Goal: Communication & Community: Answer question/provide support

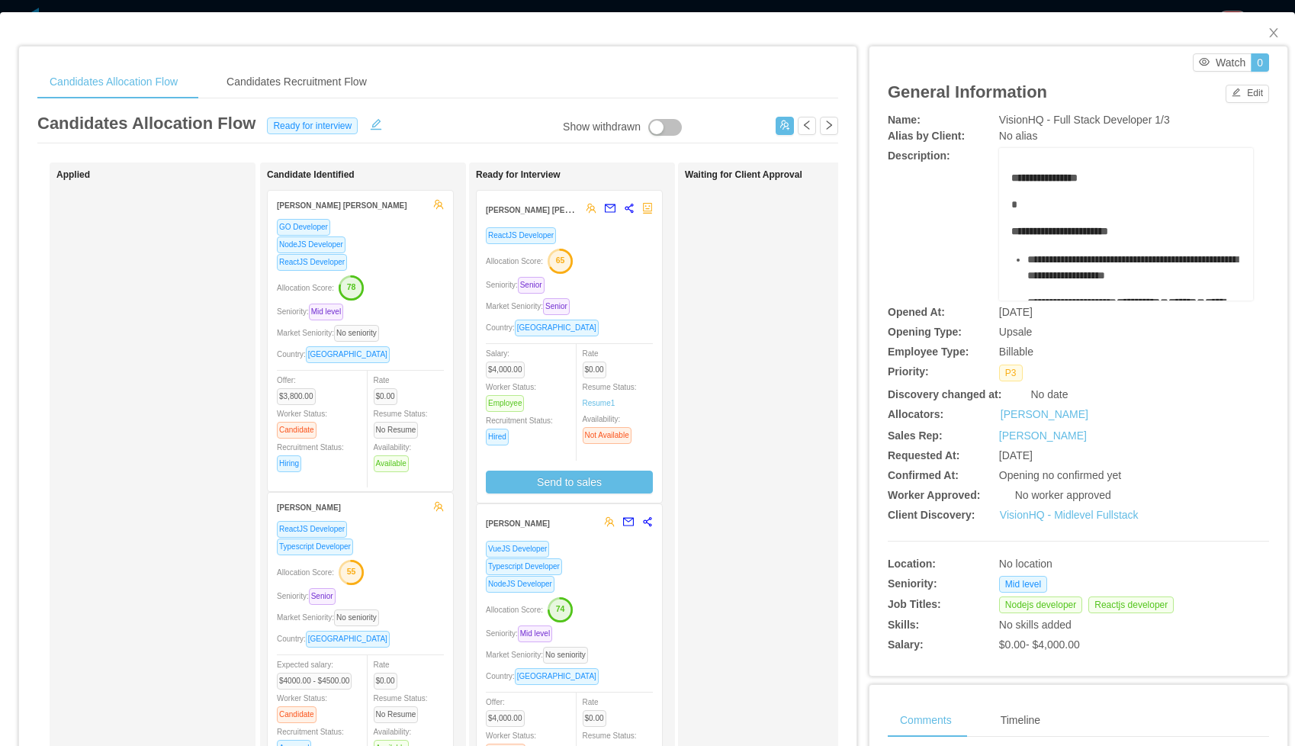
scroll to position [65, 0]
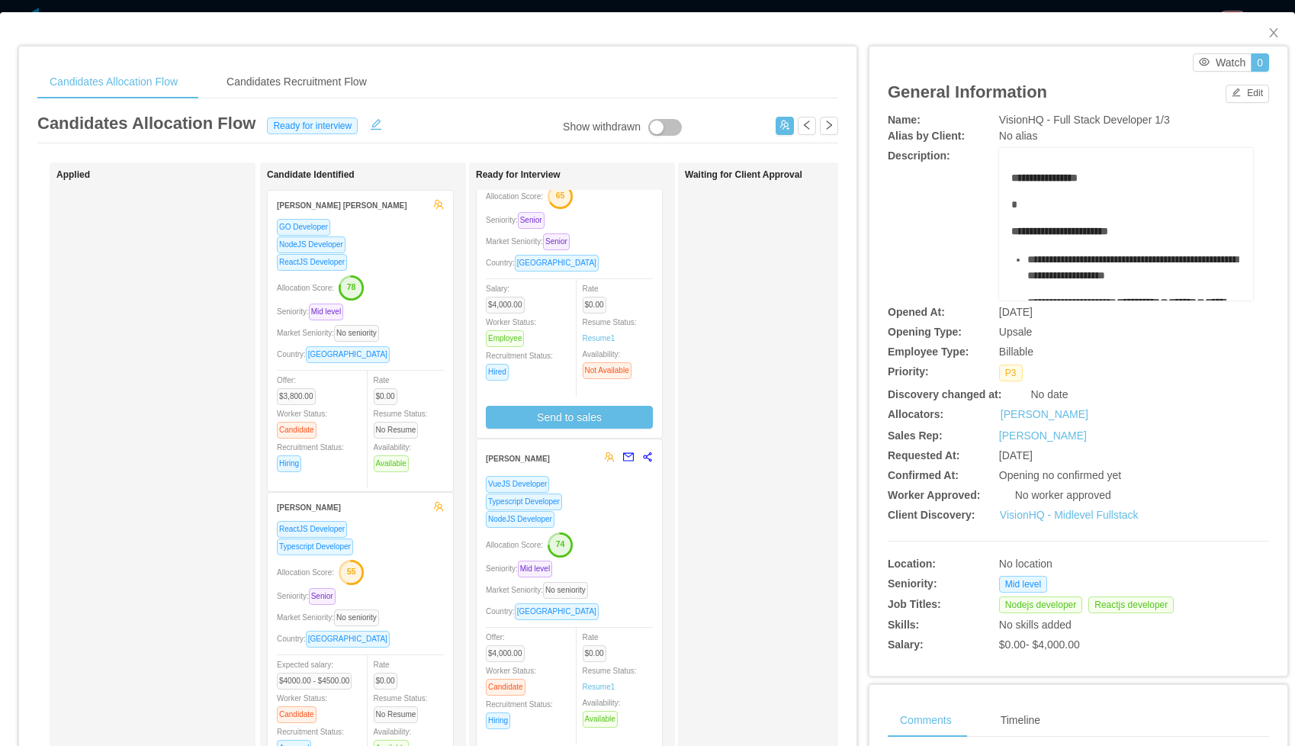
click at [600, 511] on div "NodeJS Developer" at bounding box center [569, 519] width 167 height 18
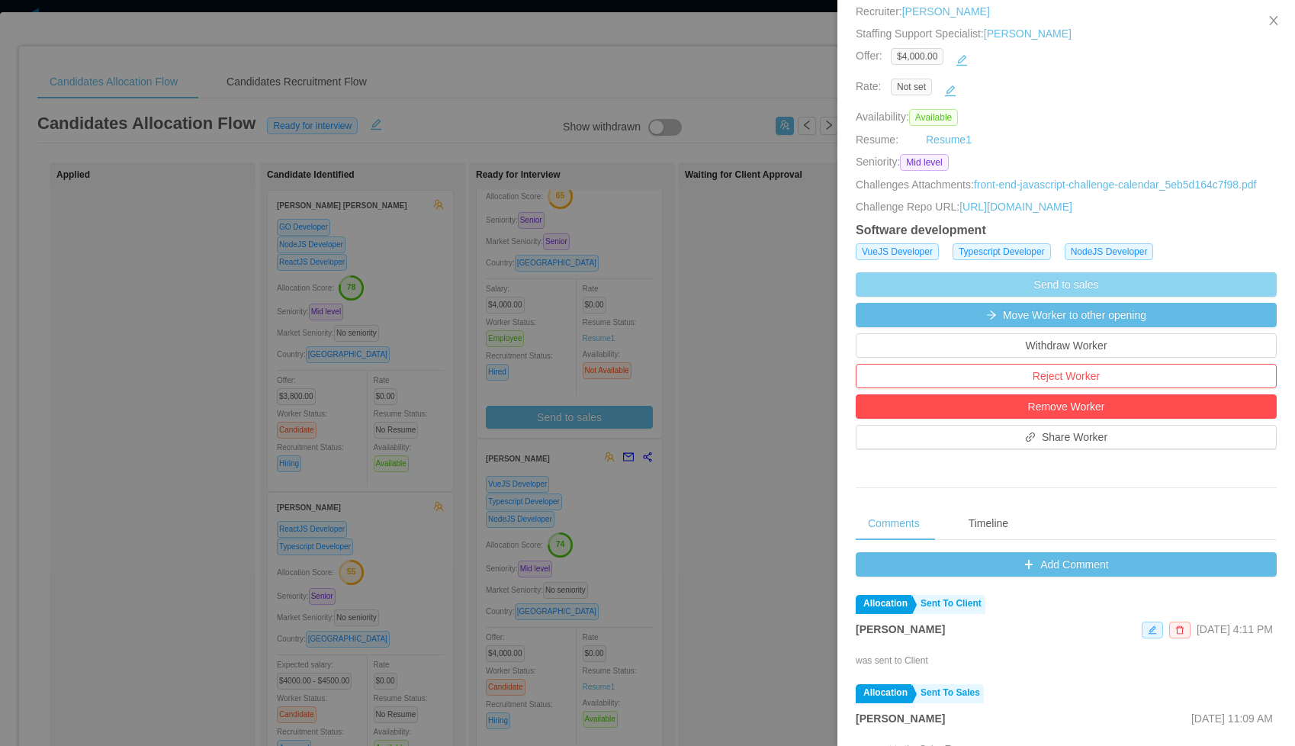
scroll to position [239, 0]
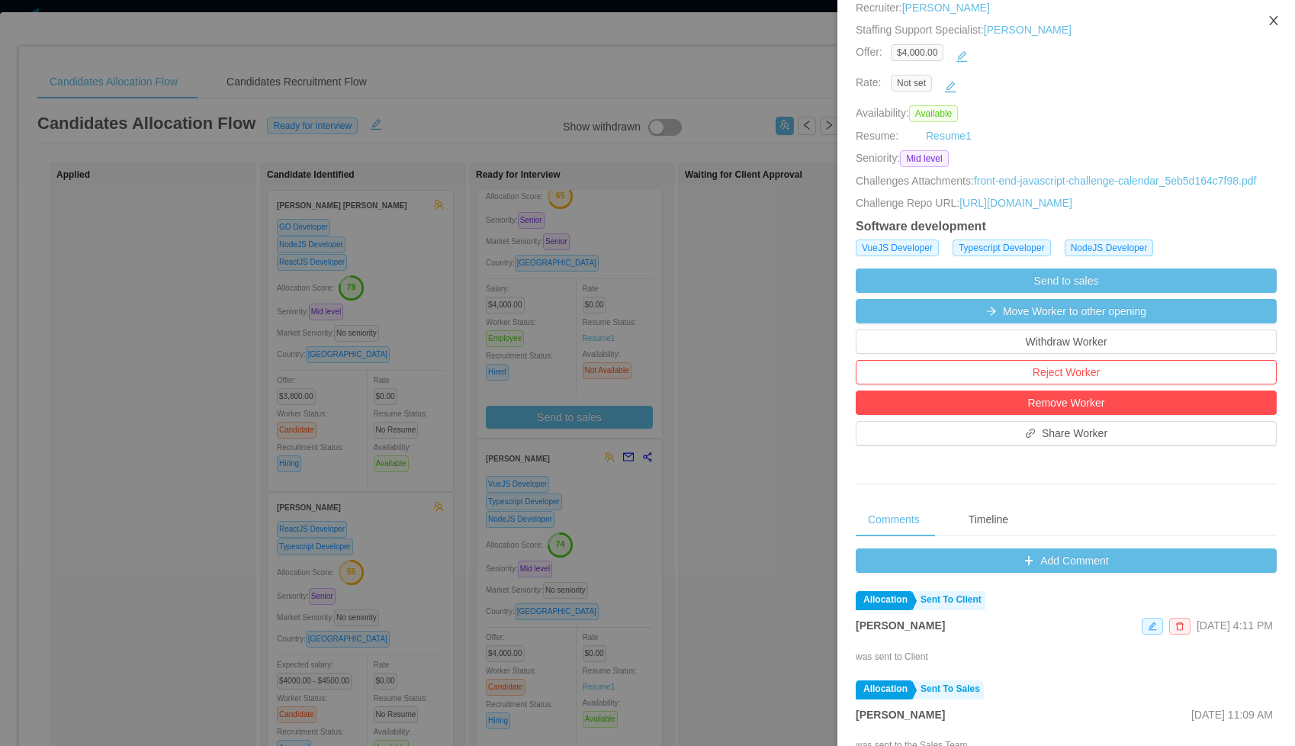
click at [1277, 21] on icon "icon: close" at bounding box center [1274, 20] width 12 height 12
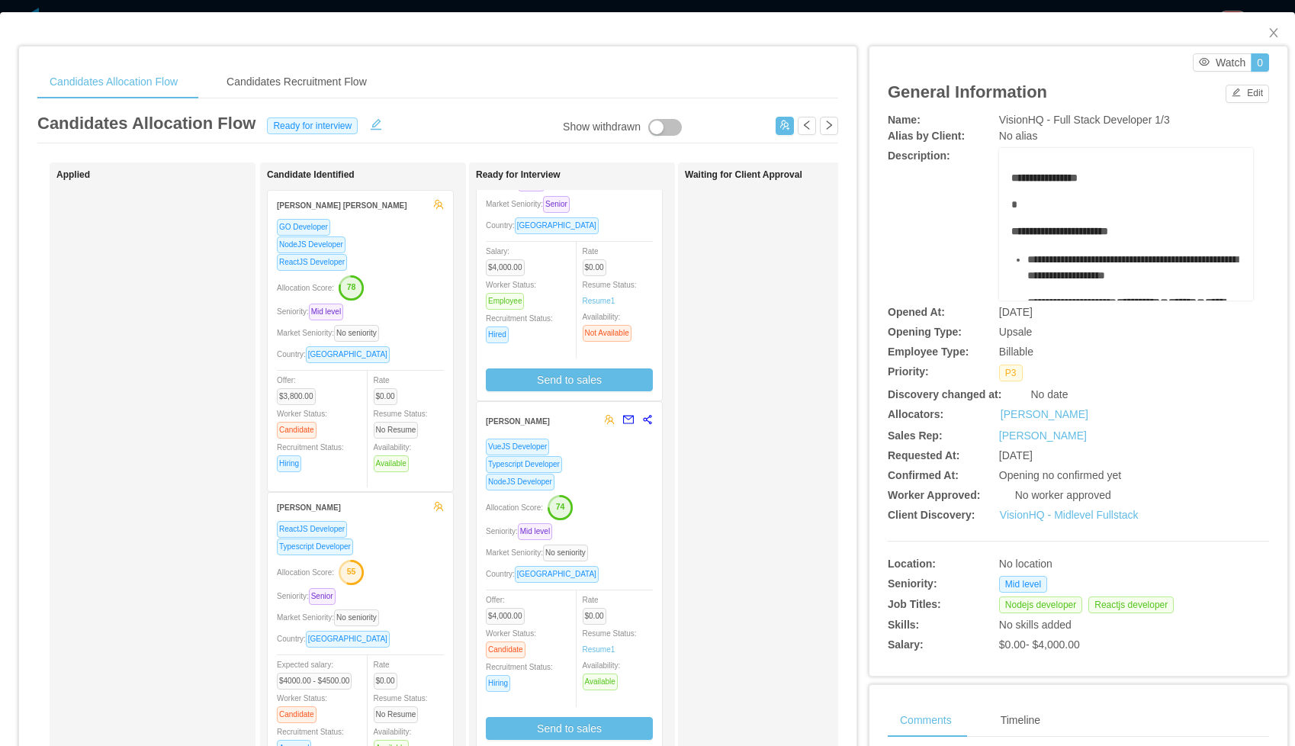
scroll to position [0, 0]
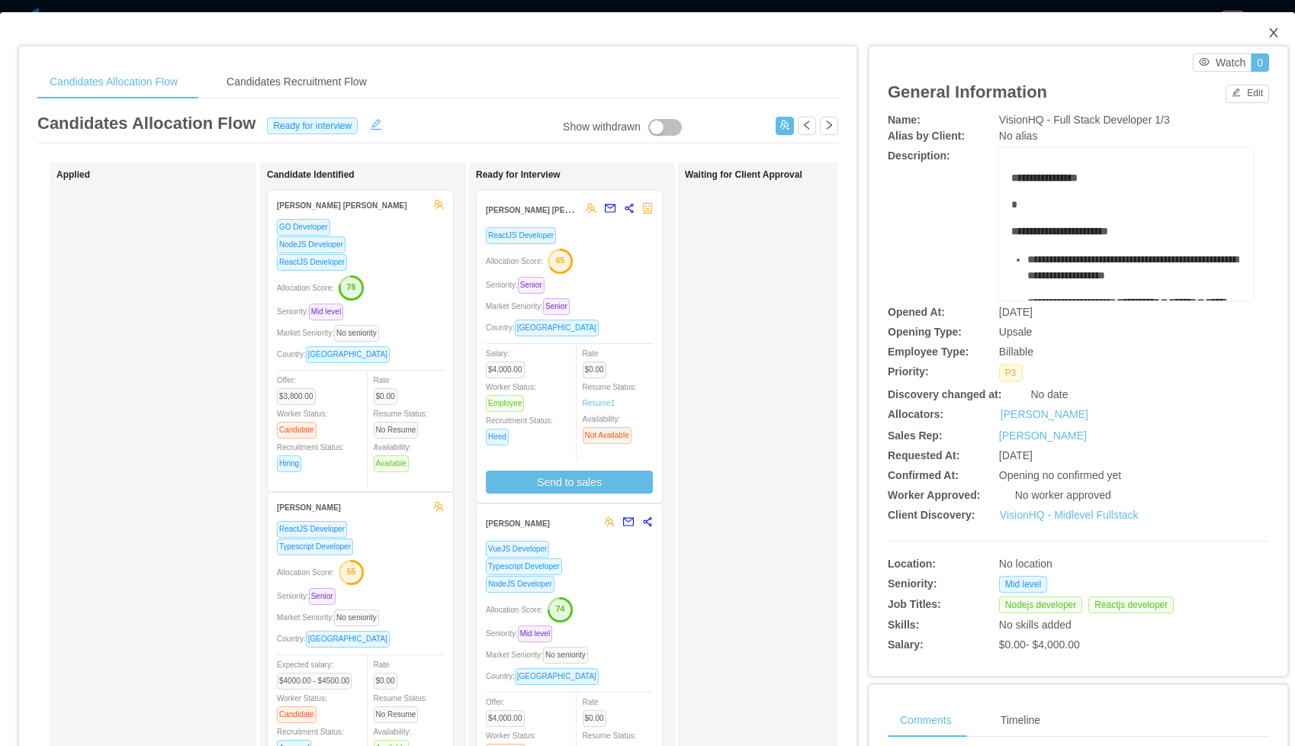
click at [1278, 37] on icon "icon: close" at bounding box center [1274, 33] width 12 height 12
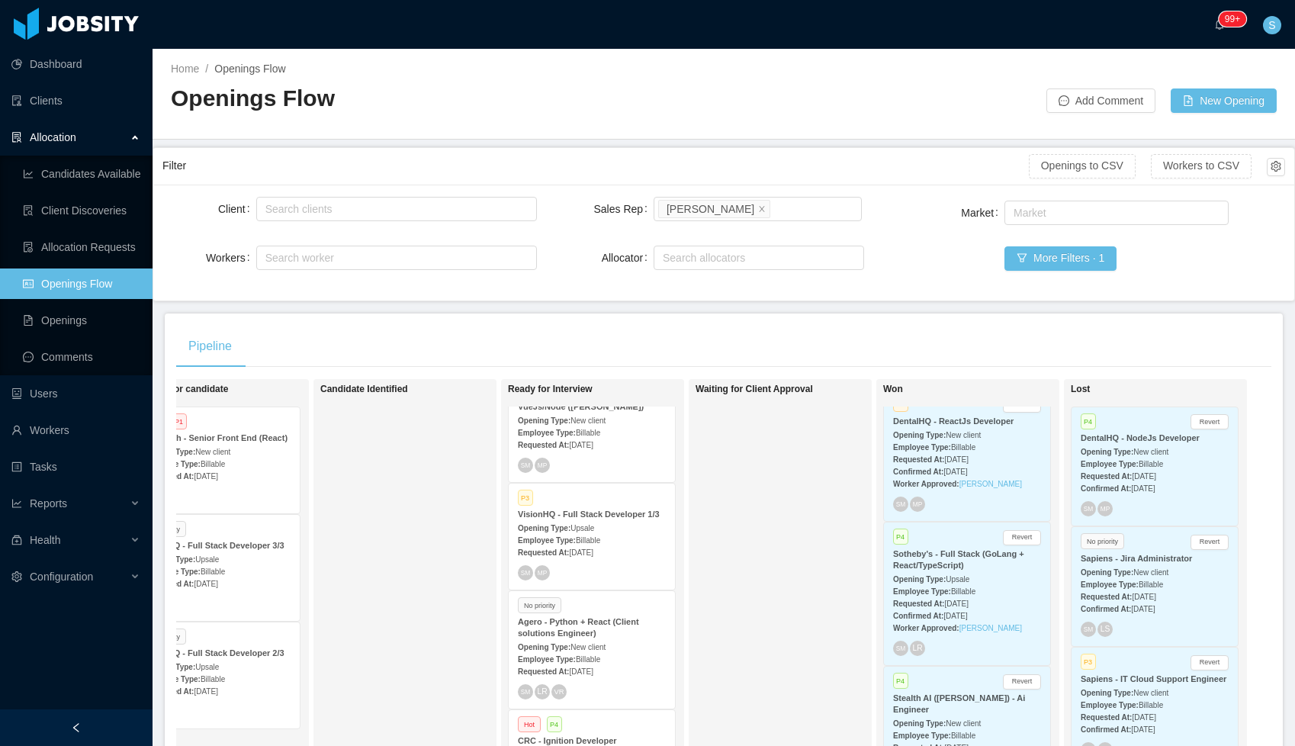
click at [575, 520] on div "VisionHQ - Full Stack Developer 1/3" at bounding box center [592, 514] width 148 height 11
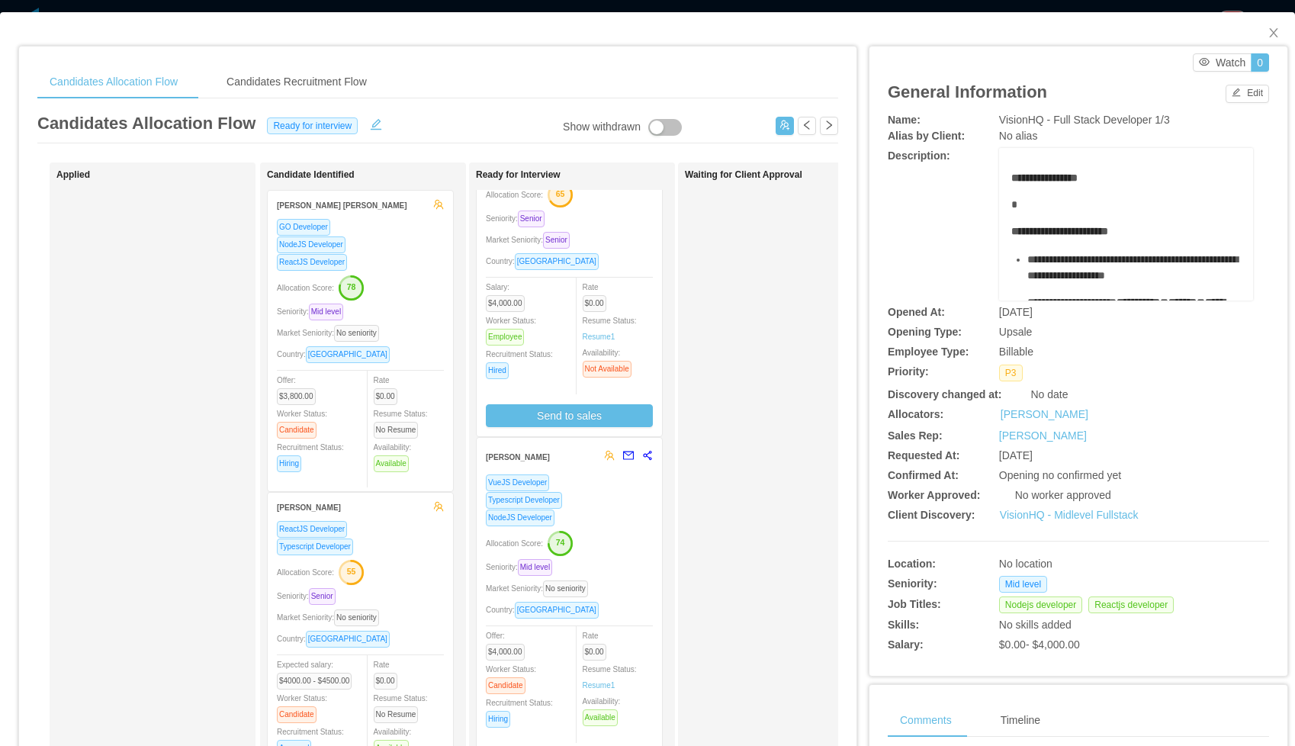
scroll to position [68, 0]
click at [593, 500] on div "Typescript Developer" at bounding box center [569, 499] width 167 height 18
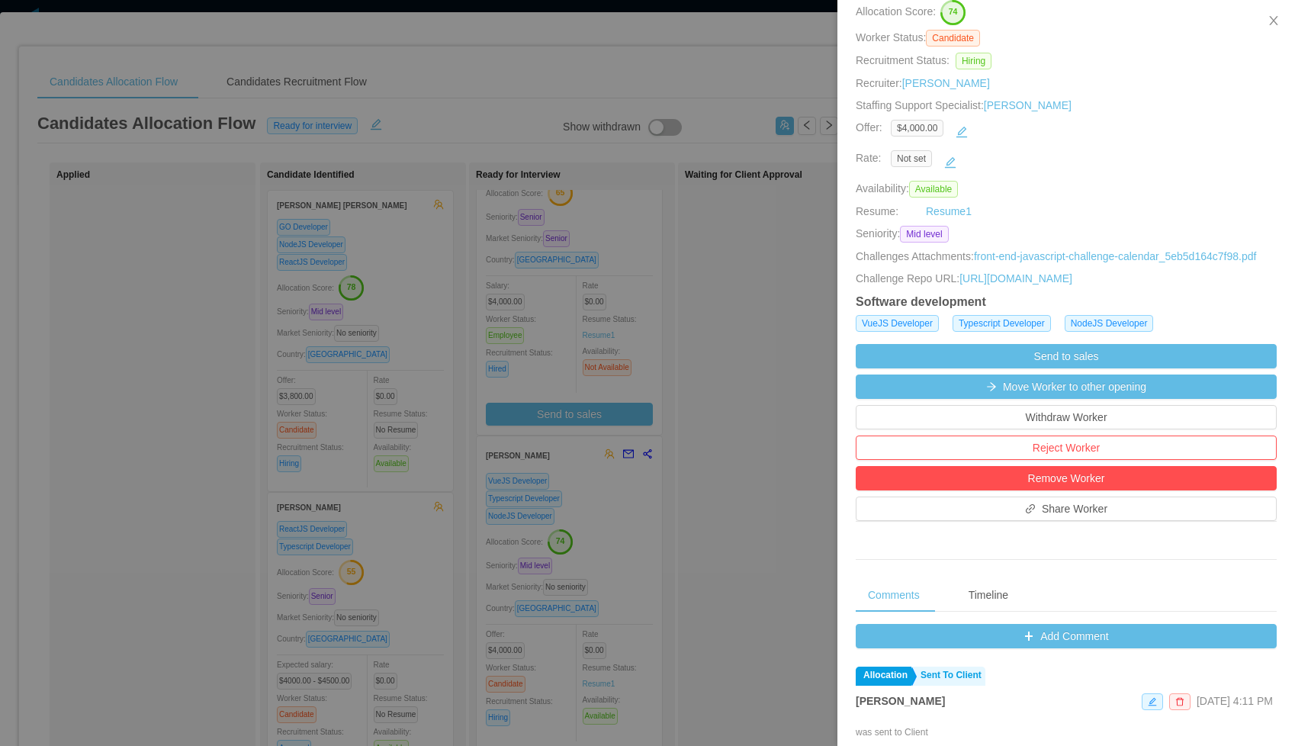
scroll to position [269, 0]
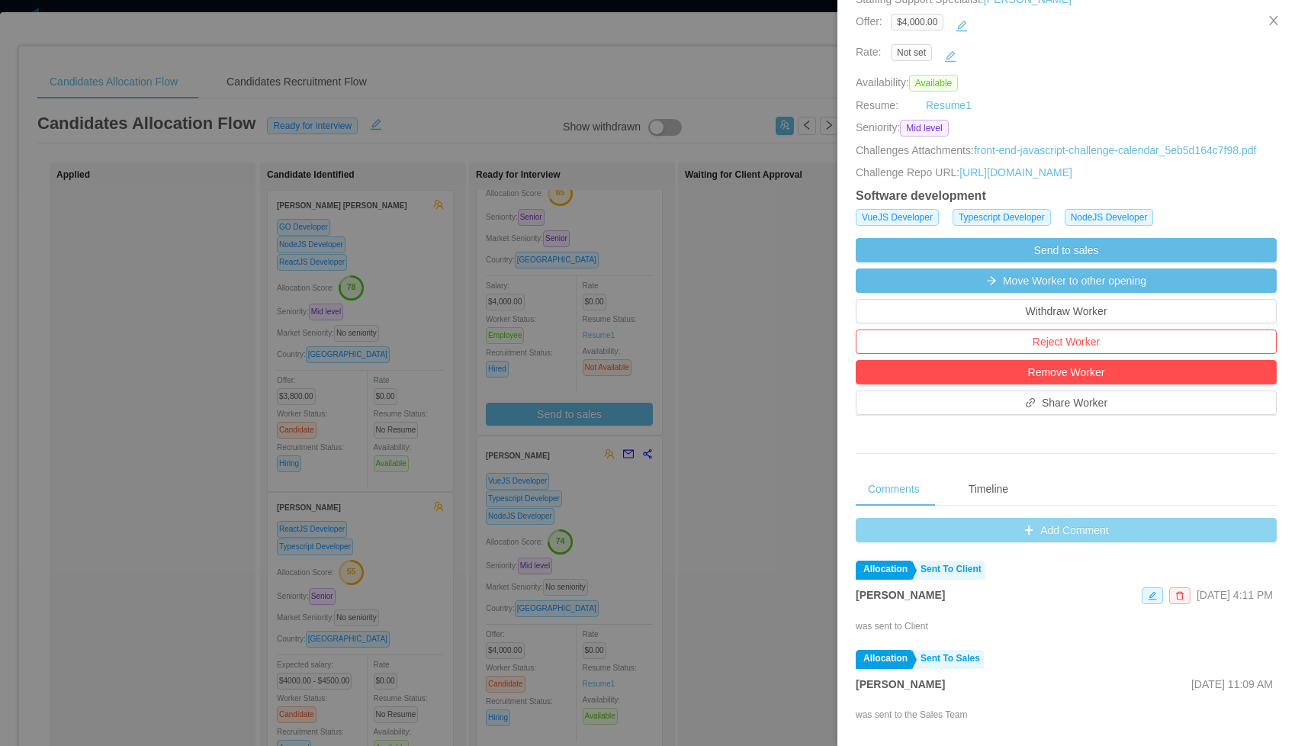
click at [1021, 542] on button "Add Comment" at bounding box center [1066, 530] width 421 height 24
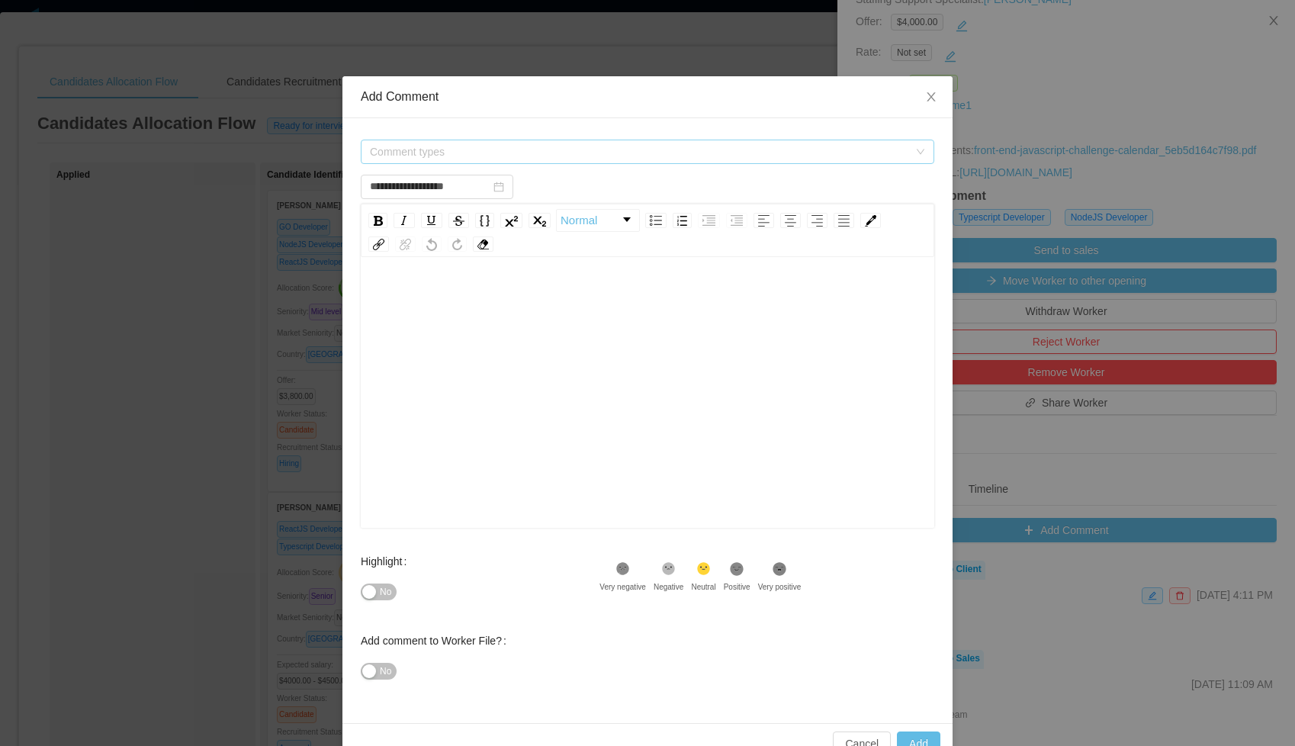
click at [542, 150] on span "Comment types" at bounding box center [639, 151] width 539 height 15
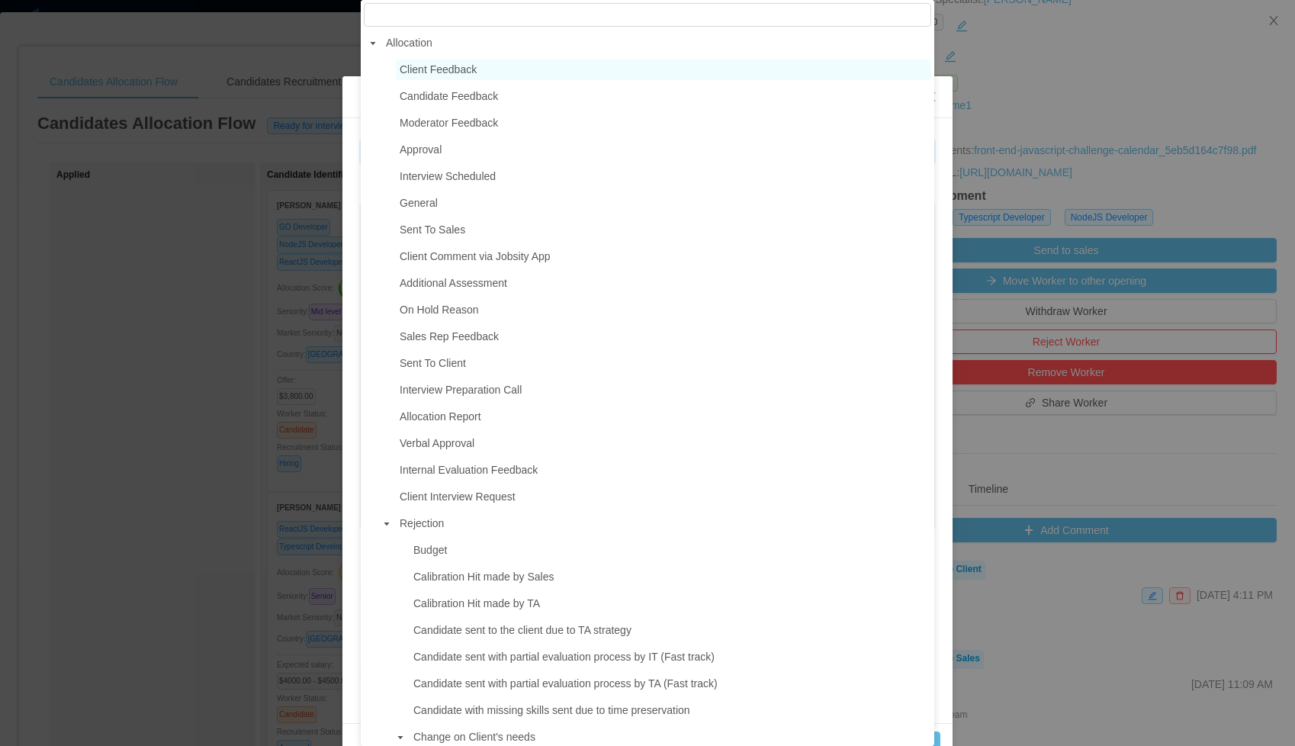
click at [448, 69] on span "Client Feedback" at bounding box center [438, 69] width 77 height 12
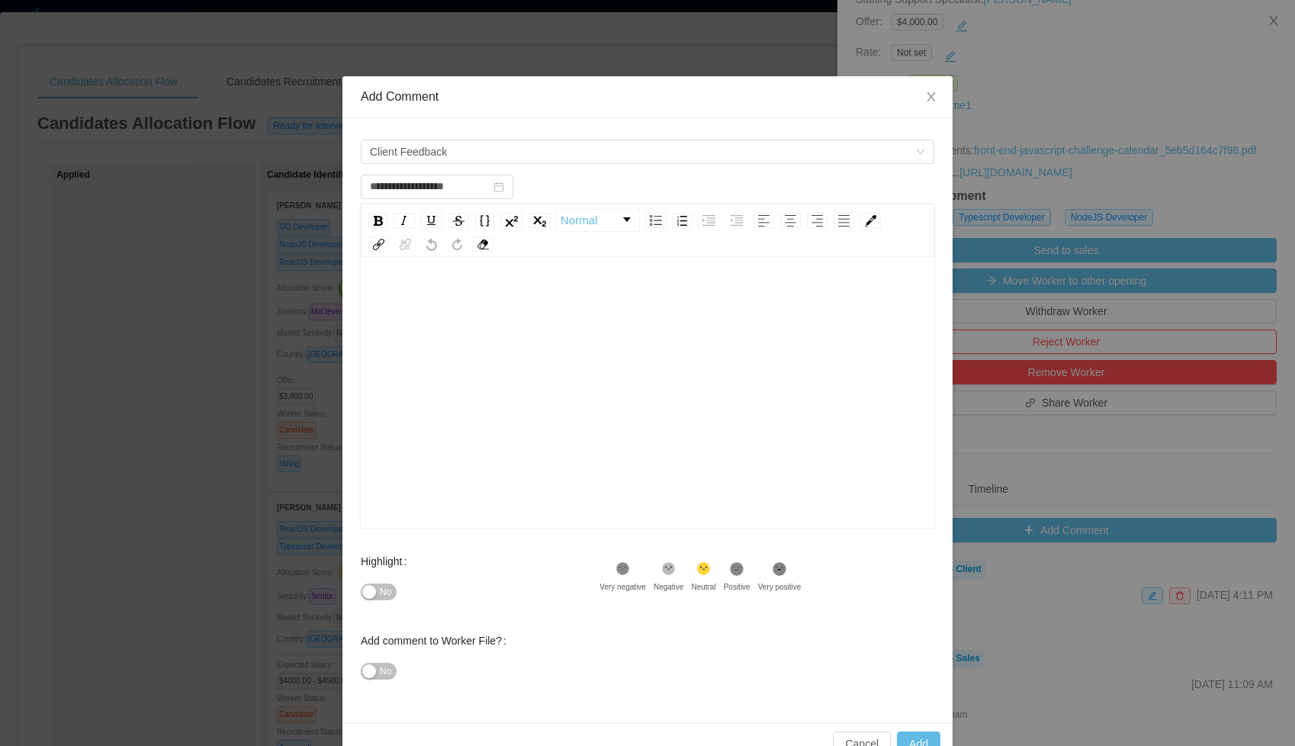
click at [410, 281] on div "rdw-wrapper" at bounding box center [648, 394] width 574 height 267
type input "**********"
click at [918, 736] on button "Add" at bounding box center [918, 744] width 43 height 24
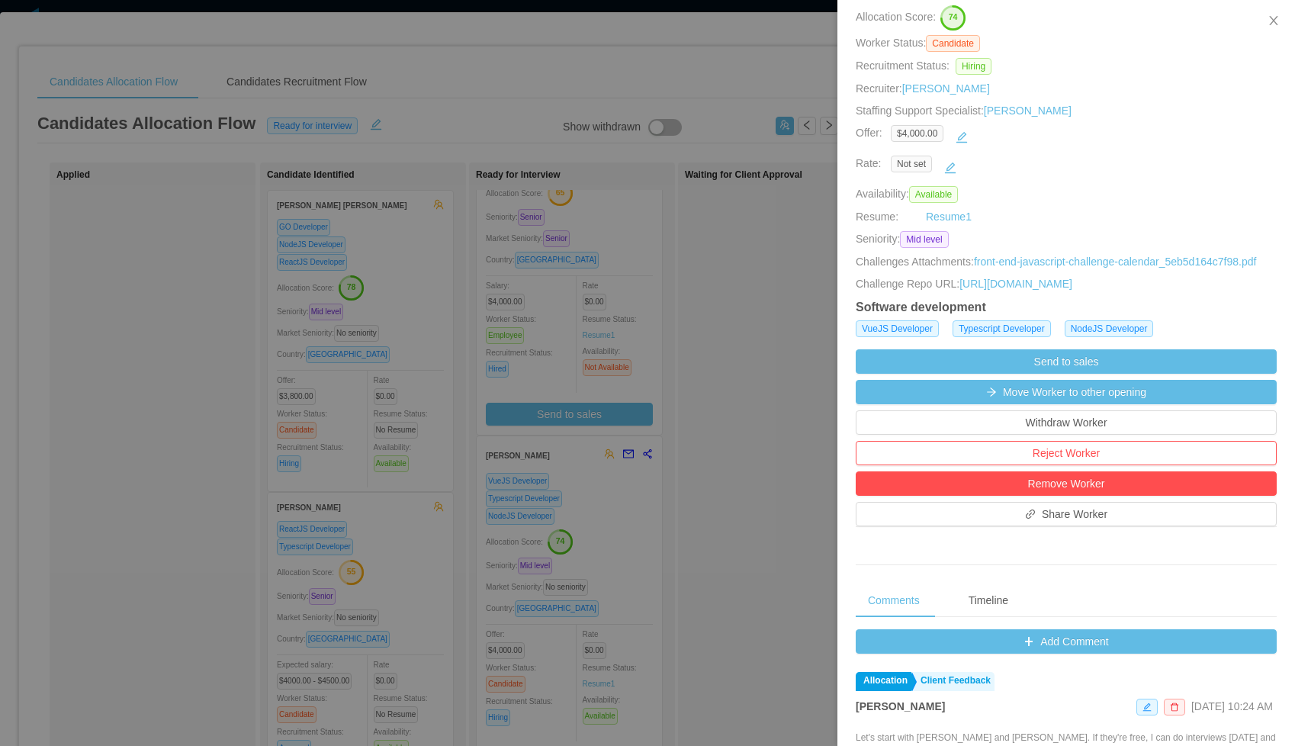
scroll to position [0, 0]
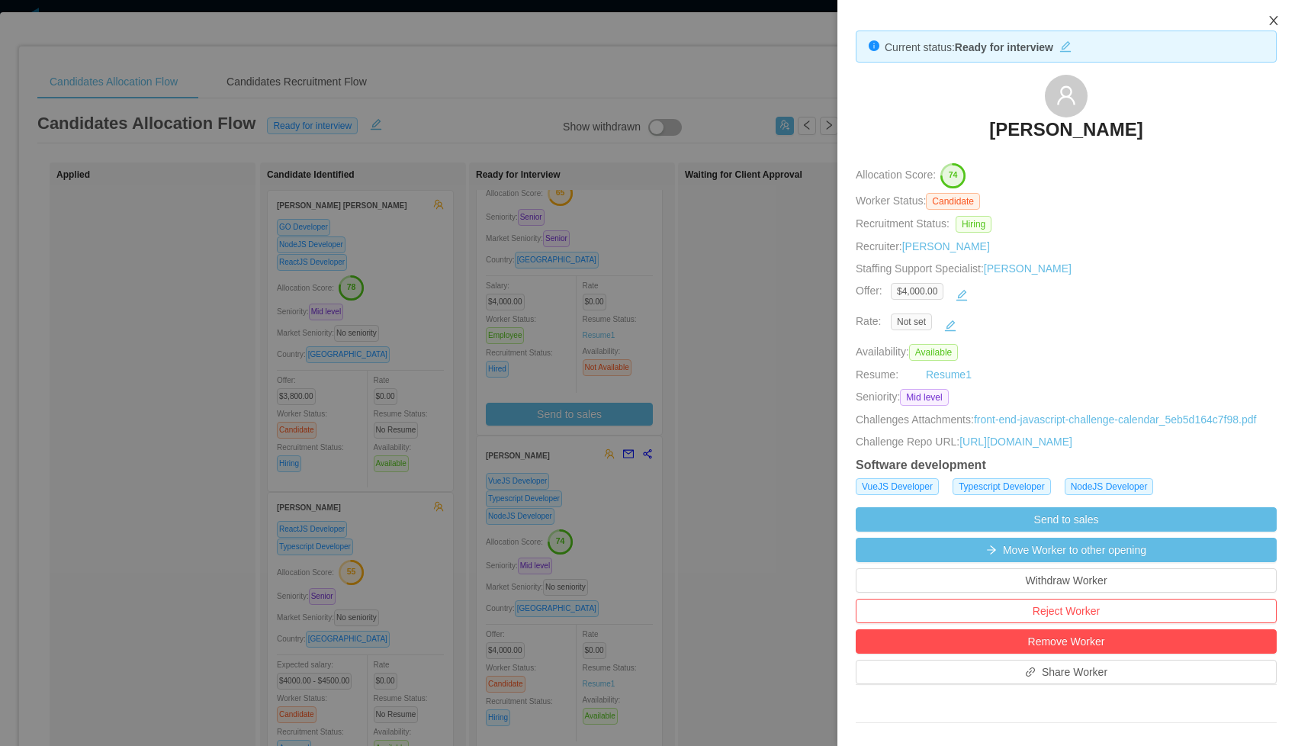
click at [1272, 18] on icon "icon: close" at bounding box center [1273, 20] width 8 height 9
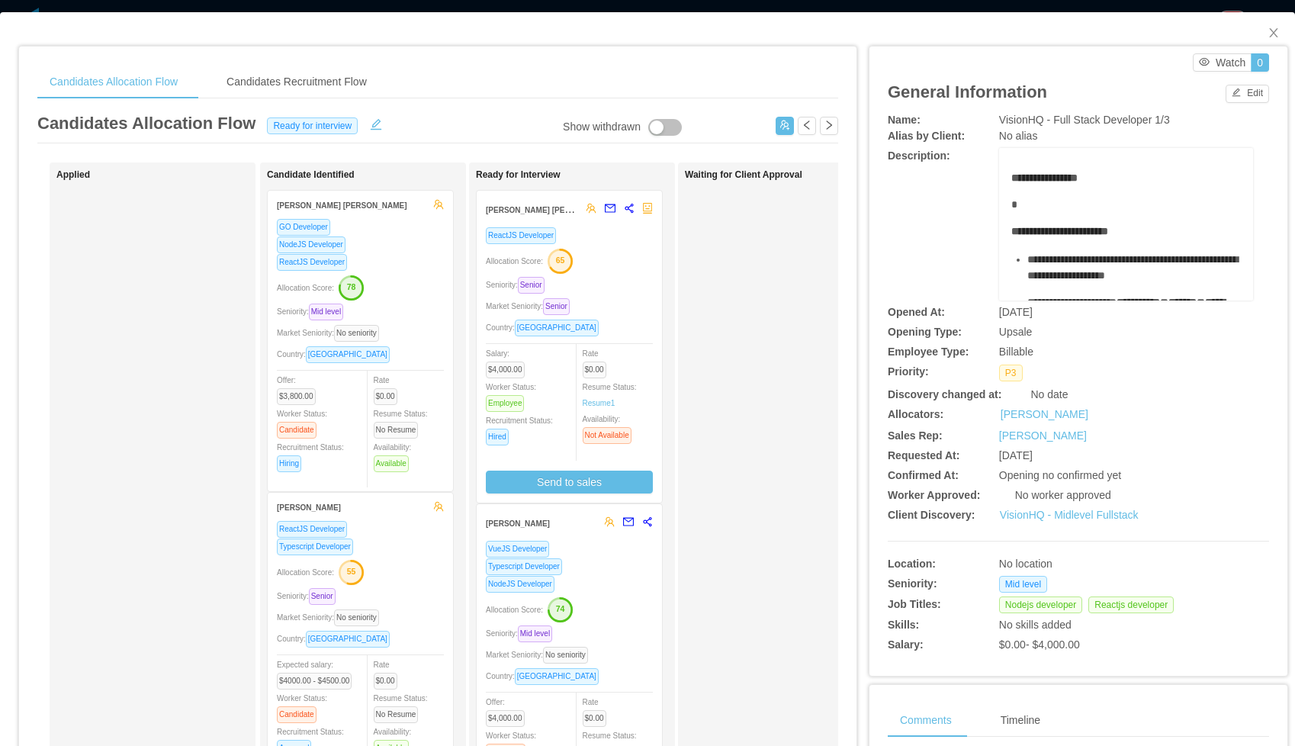
click at [616, 258] on div "Allocation Score: 65" at bounding box center [569, 260] width 167 height 24
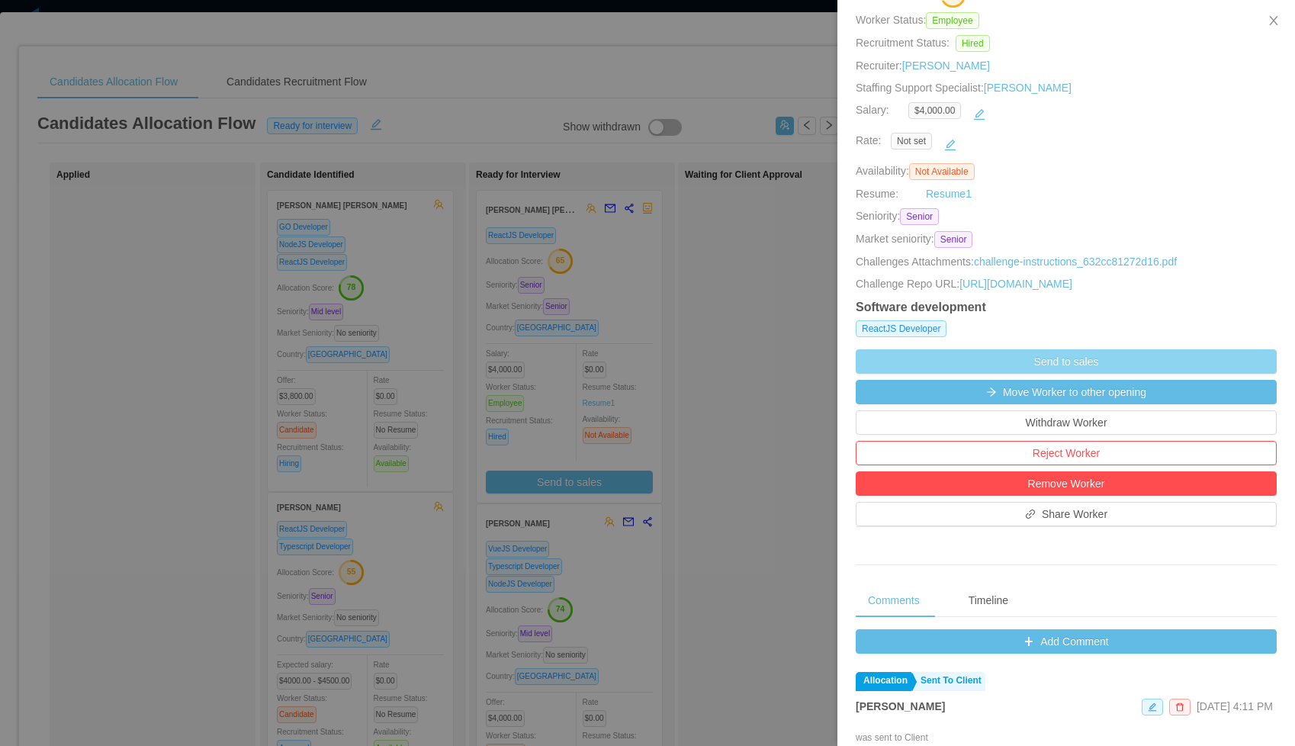
scroll to position [195, 0]
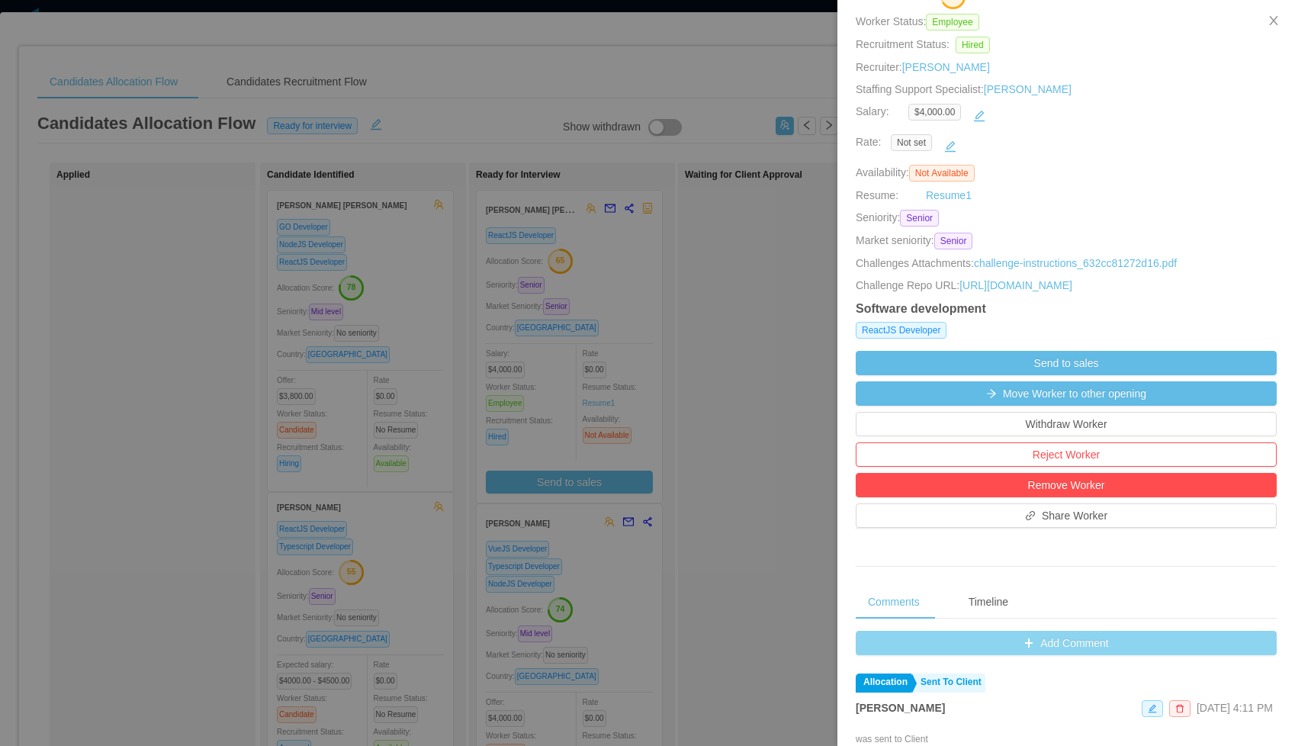
click at [1063, 655] on button "Add Comment" at bounding box center [1066, 643] width 421 height 24
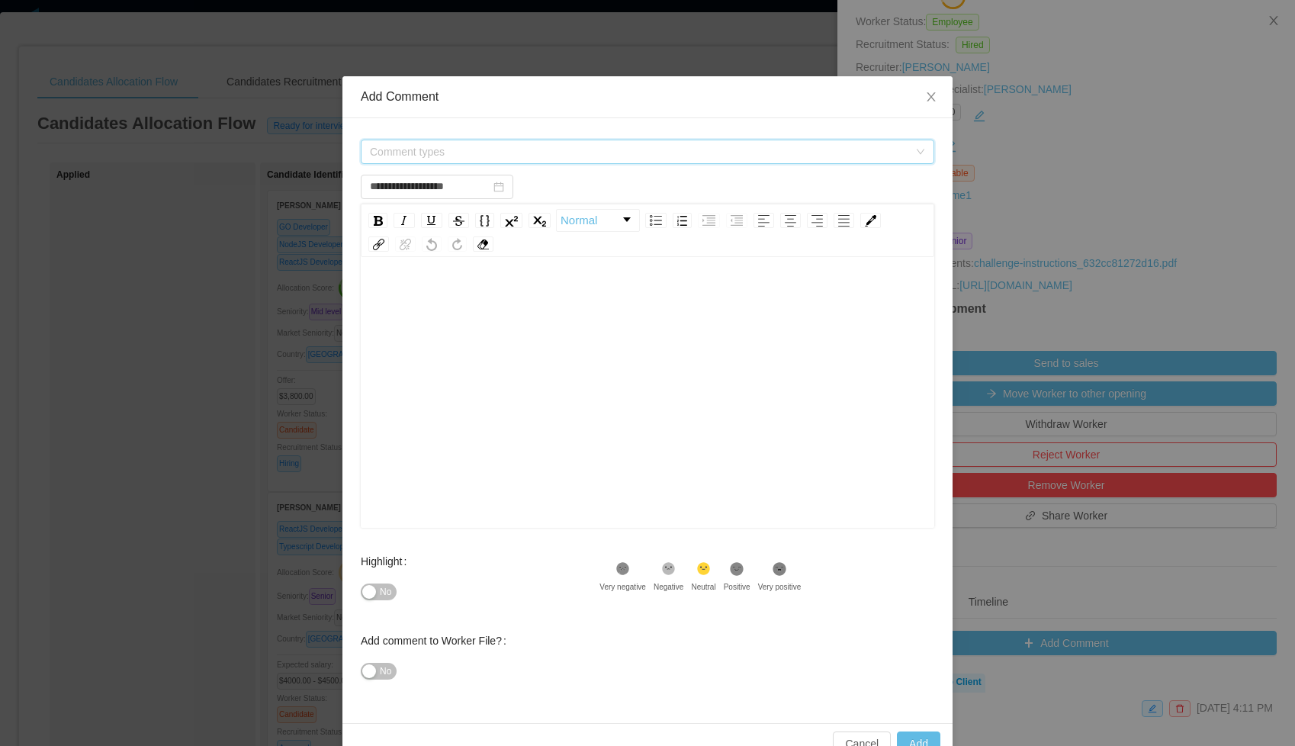
click at [523, 150] on span "Comment types" at bounding box center [639, 151] width 539 height 15
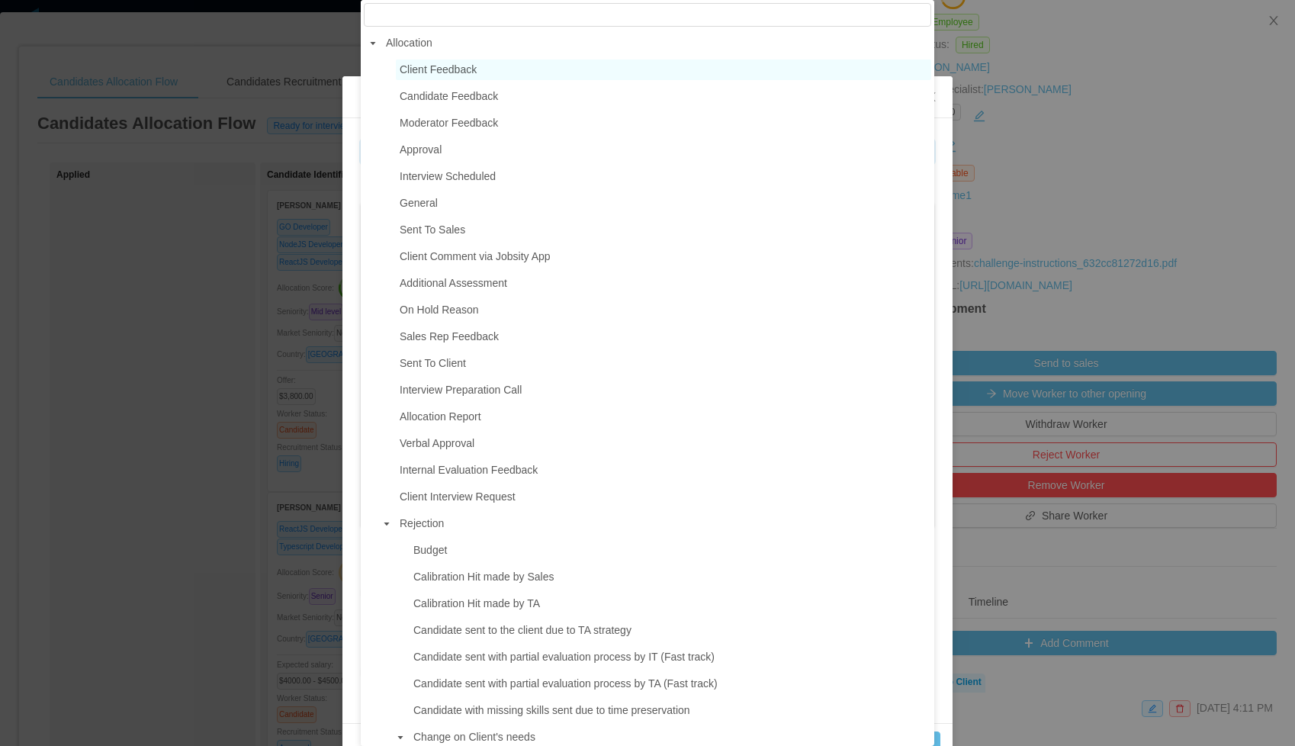
click at [438, 69] on span "Client Feedback" at bounding box center [438, 69] width 77 height 12
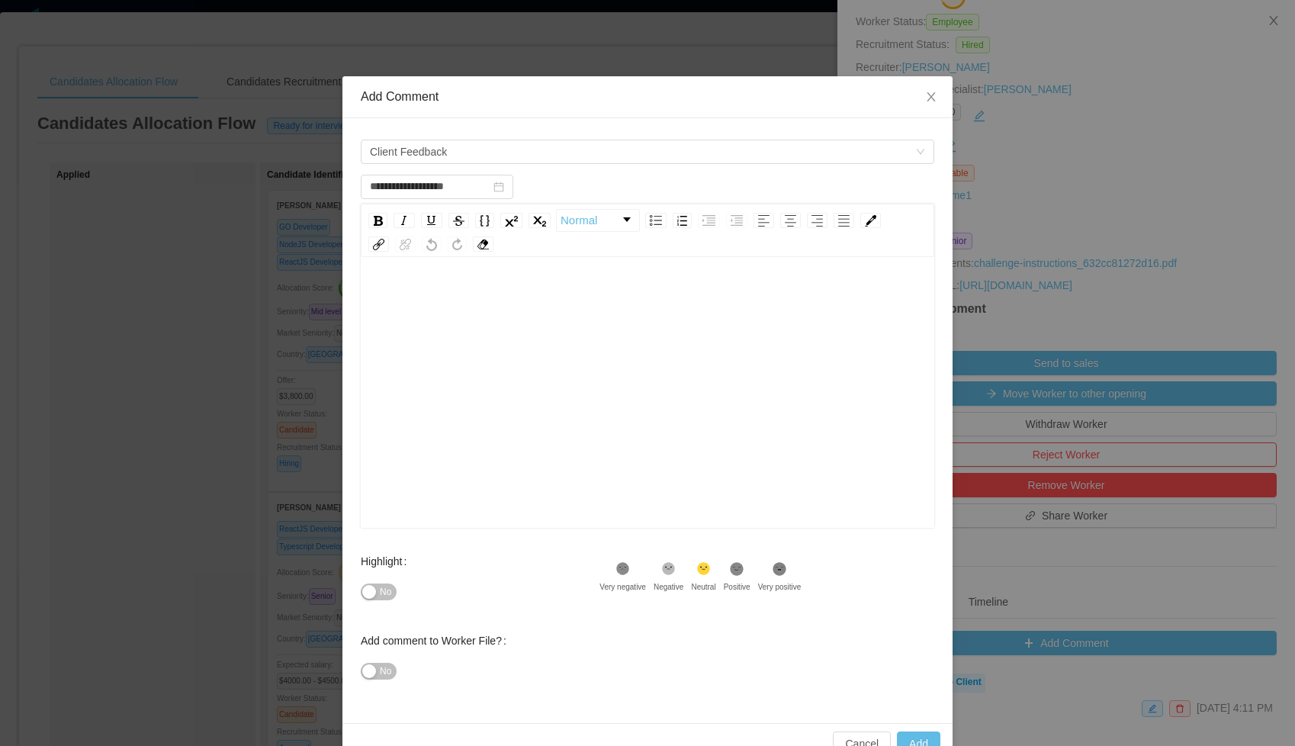
click at [432, 298] on div "rdw-editor" at bounding box center [648, 298] width 550 height 31
type input "**********"
click at [908, 735] on button "Add" at bounding box center [918, 744] width 43 height 24
